Goal: Use online tool/utility: Utilize a website feature to perform a specific function

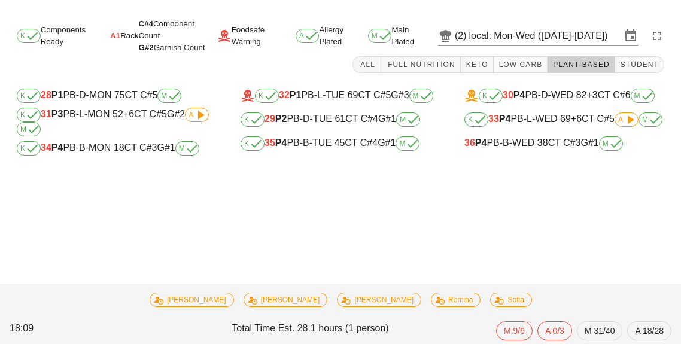
scroll to position [53, 0]
click at [101, 89] on div "K 28 P1 PB-D-MON 75 CT C#5 M" at bounding box center [117, 96] width 200 height 14
type input "28"
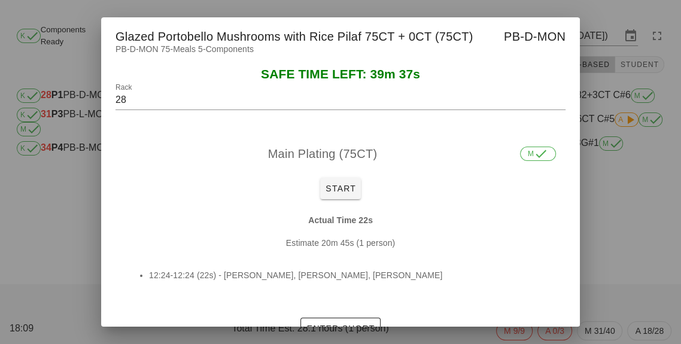
scroll to position [17, 0]
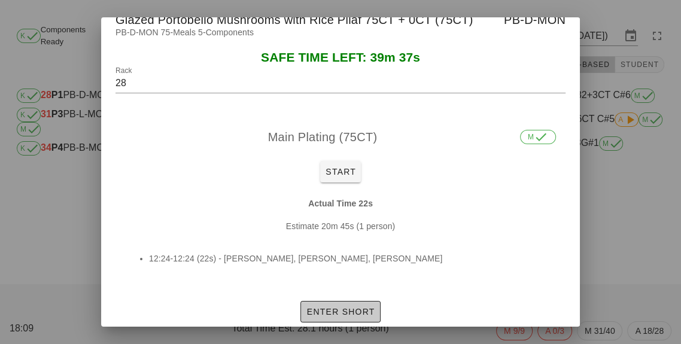
click at [344, 318] on button "Enter Short" at bounding box center [341, 312] width 80 height 22
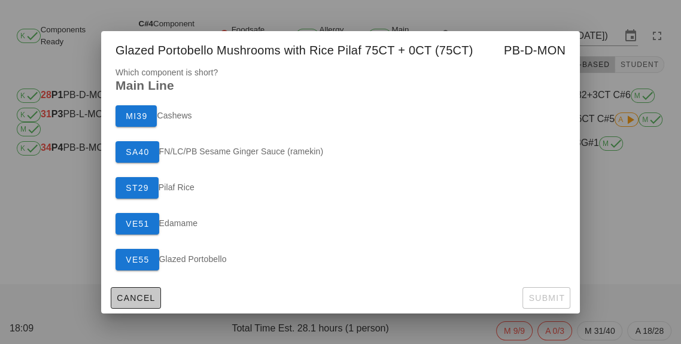
scroll to position [0, 0]
click at [134, 268] on button "VE55" at bounding box center [138, 260] width 44 height 22
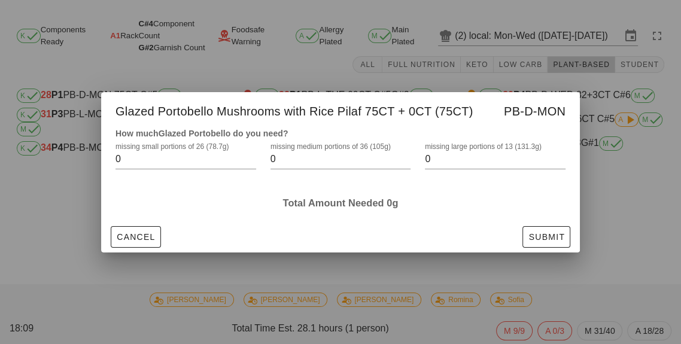
click at [480, 146] on label "missing large portions of 13 (131.3g)" at bounding box center [483, 146] width 117 height 9
click at [480, 150] on input "0" at bounding box center [487, 159] width 124 height 19
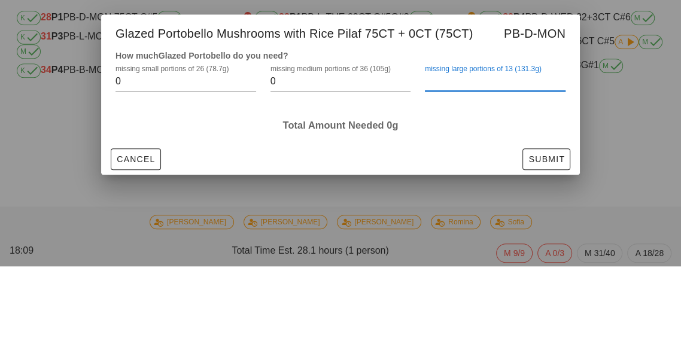
type input "1"
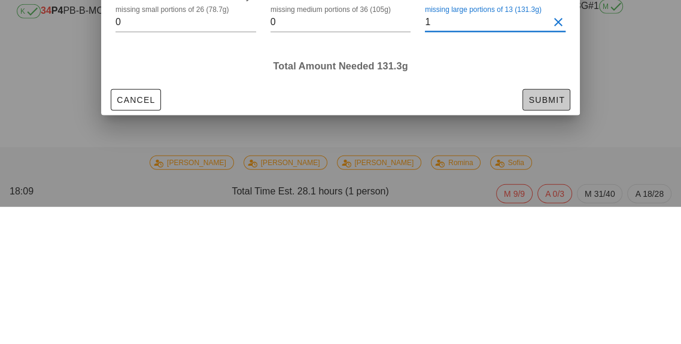
click at [557, 242] on button "Submit" at bounding box center [547, 237] width 48 height 22
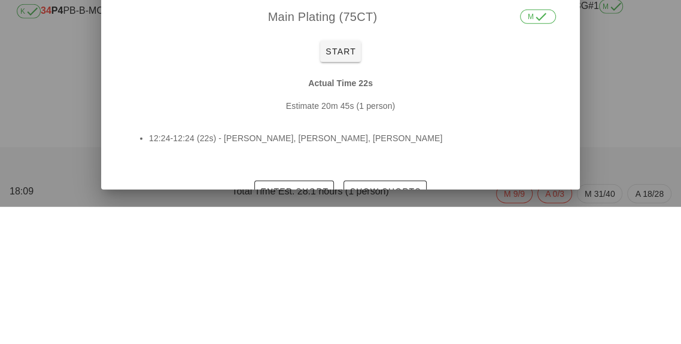
click at [637, 136] on div at bounding box center [340, 172] width 681 height 344
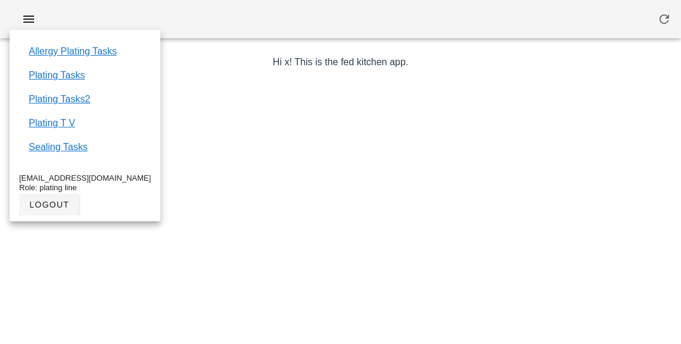
click at [57, 128] on link "Plating T V" at bounding box center [52, 123] width 47 height 14
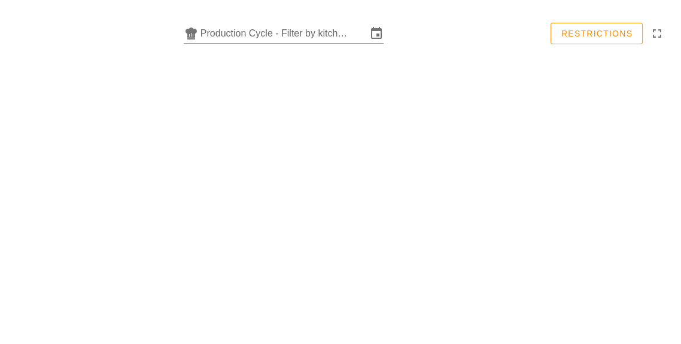
click at [350, 29] on input "Production Cycle - Filter by kitchen production schedules" at bounding box center [284, 33] width 166 height 19
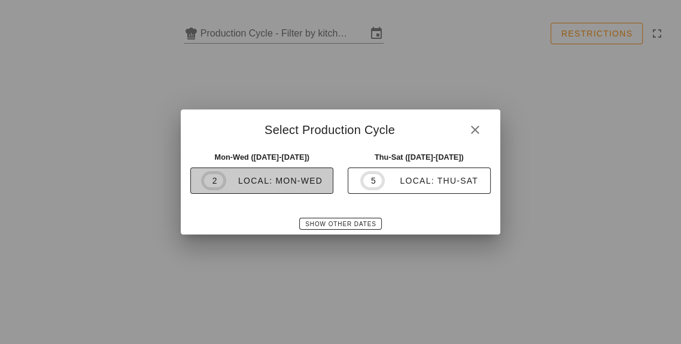
click at [311, 178] on div "local: Mon-Wed" at bounding box center [274, 181] width 96 height 10
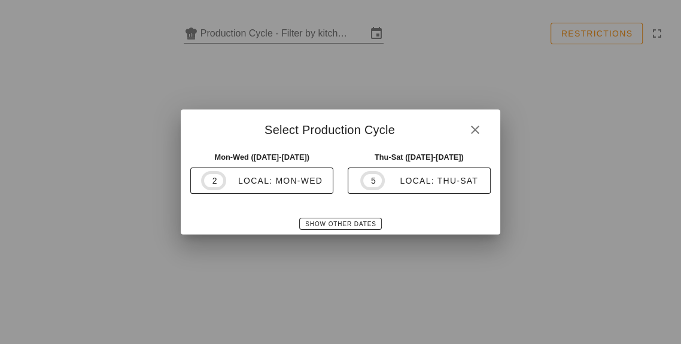
type input "local: Mon-Wed ([DATE]-[DATE])"
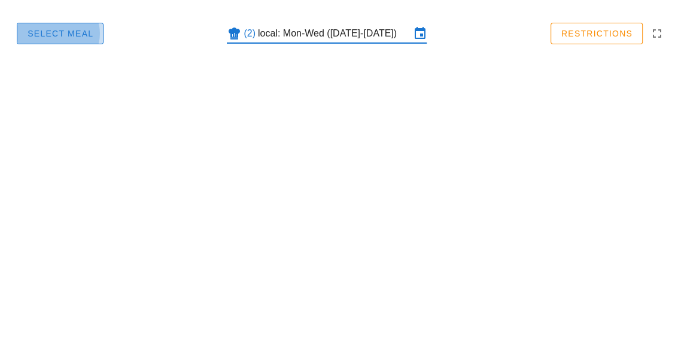
click at [48, 24] on button "Select Meal" at bounding box center [60, 34] width 87 height 22
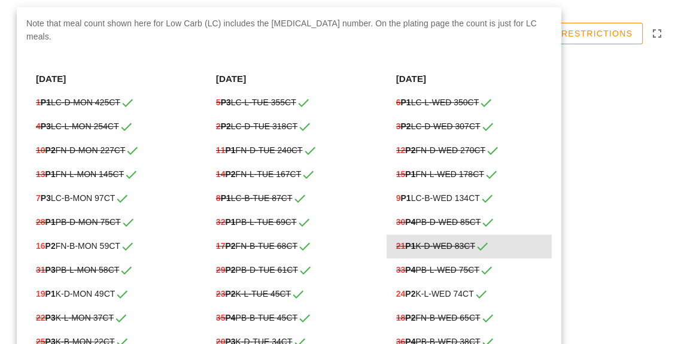
click at [452, 239] on div "21 P1 K-d-WED 83CT" at bounding box center [469, 246] width 147 height 14
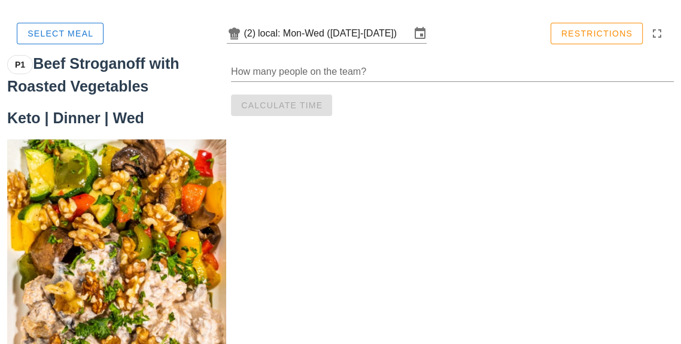
click at [304, 68] on div "How many people on the team?" at bounding box center [452, 71] width 443 height 19
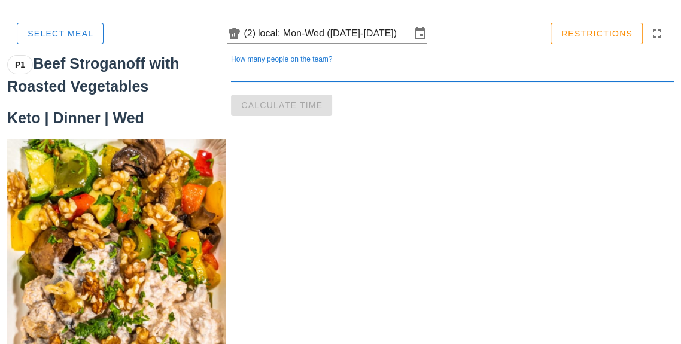
type input "2"
click at [283, 112] on button "Calculate Time" at bounding box center [281, 106] width 101 height 22
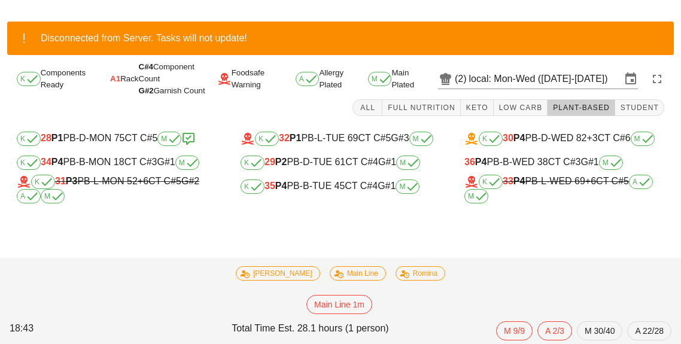
scroll to position [57, 0]
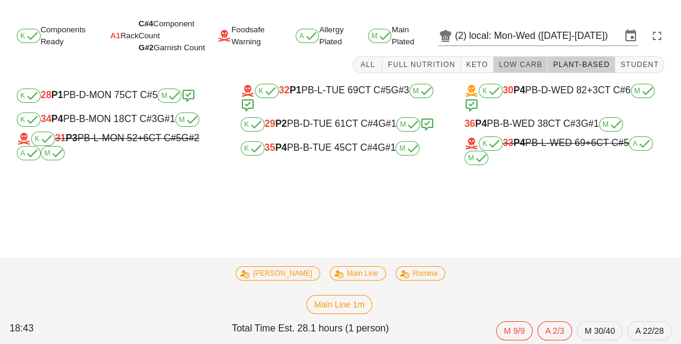
click at [514, 60] on span "Low Carb" at bounding box center [521, 64] width 44 height 8
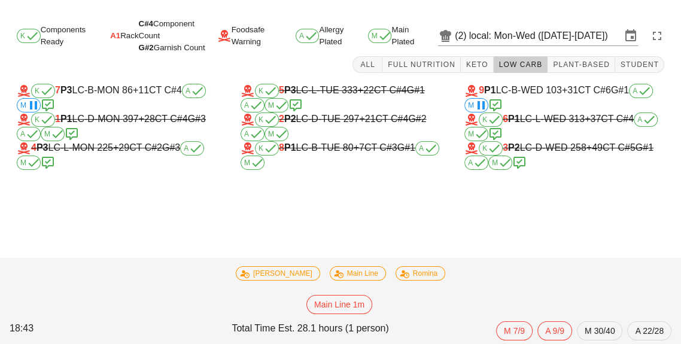
click at [333, 84] on div "K 5 P3 LC-L-TUE 333 +22 CT C#4 G#1 A M" at bounding box center [341, 98] width 200 height 29
type input "5"
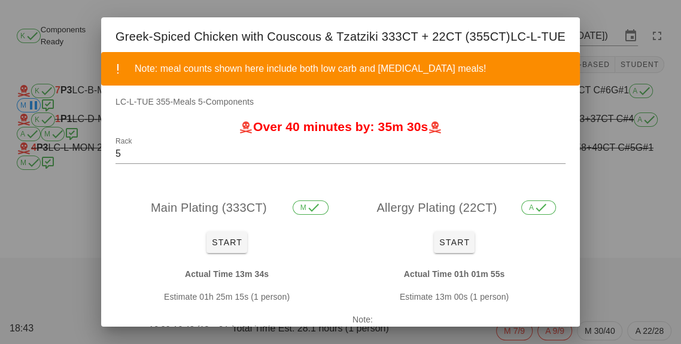
scroll to position [74, 0]
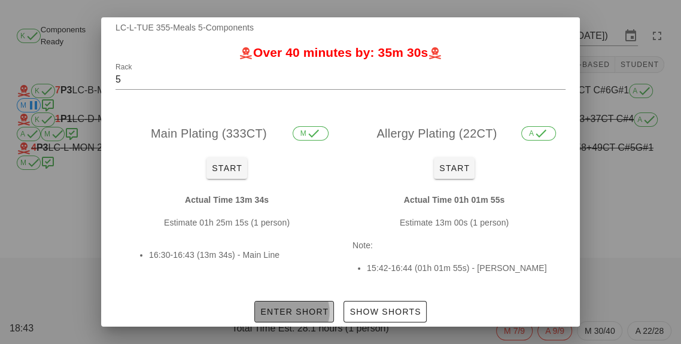
click at [303, 307] on span "Enter Short" at bounding box center [294, 312] width 69 height 10
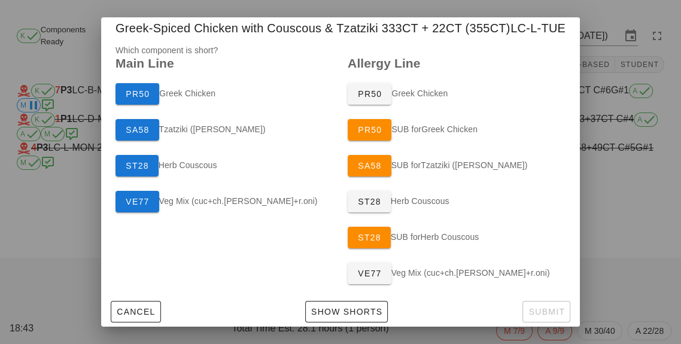
scroll to position [0, 0]
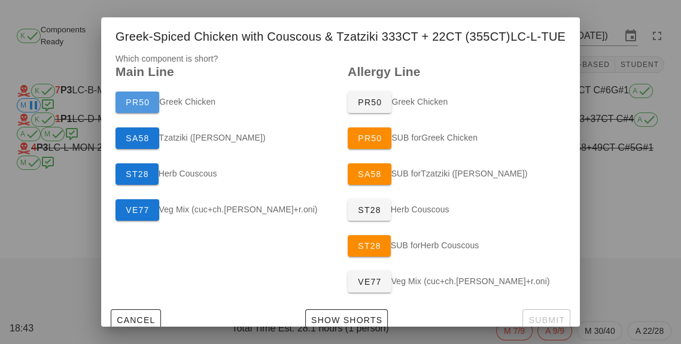
click at [142, 102] on span "PR50" at bounding box center [137, 103] width 25 height 10
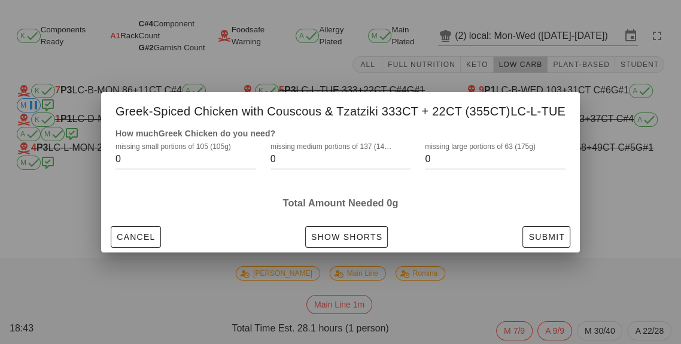
click at [350, 158] on input "0" at bounding box center [333, 159] width 124 height 19
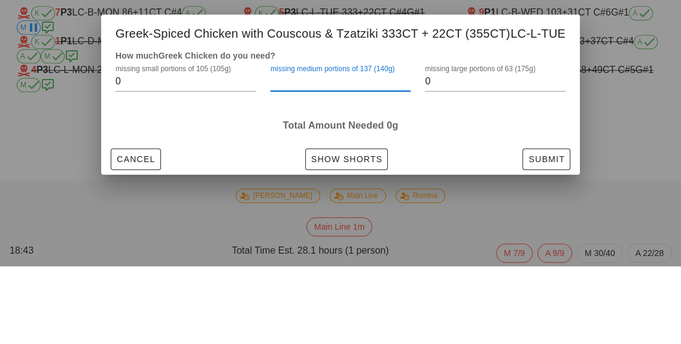
type input "3"
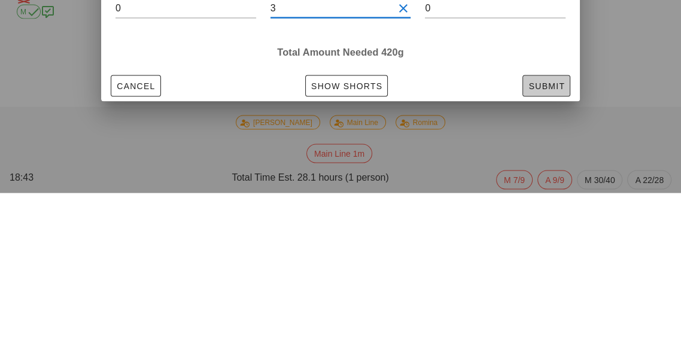
click at [553, 234] on span "Submit" at bounding box center [546, 237] width 37 height 10
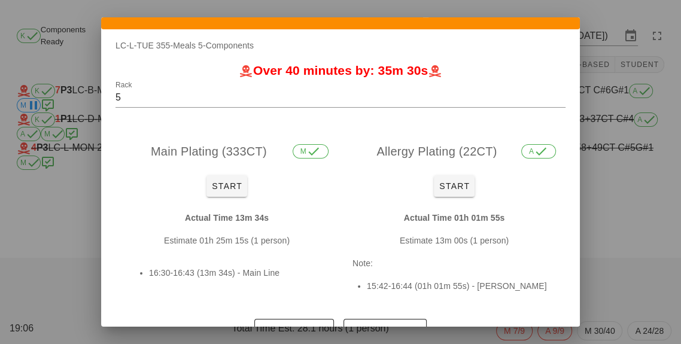
scroll to position [74, 0]
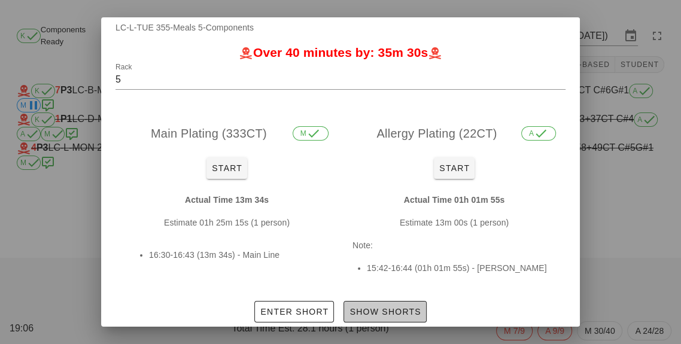
click at [398, 311] on span "Show Shorts" at bounding box center [385, 312] width 72 height 10
